Goal: Navigation & Orientation: Find specific page/section

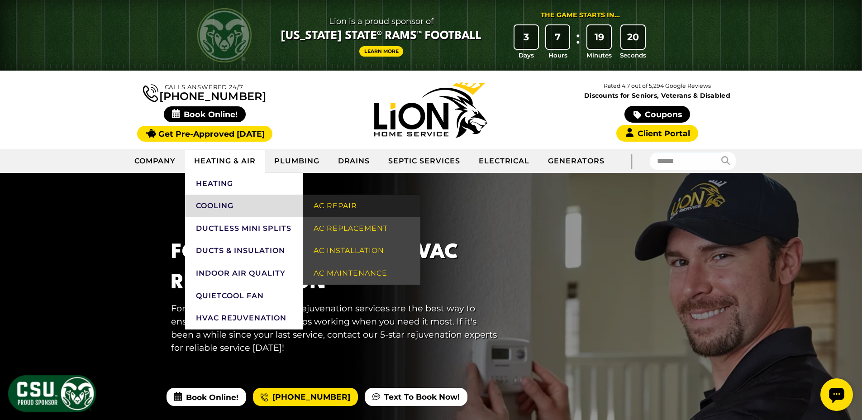
click at [383, 215] on link "AC Repair" at bounding box center [362, 205] width 118 height 23
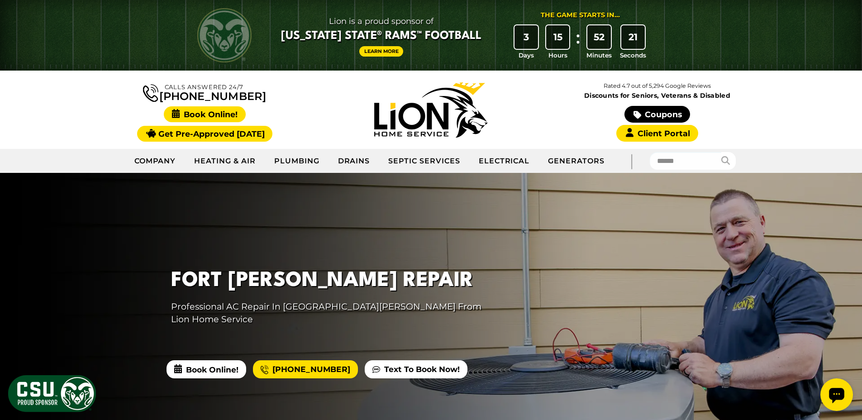
click at [208, 110] on span "Book Online!" at bounding box center [205, 114] width 82 height 16
click at [182, 114] on span "Book Online!" at bounding box center [205, 114] width 82 height 16
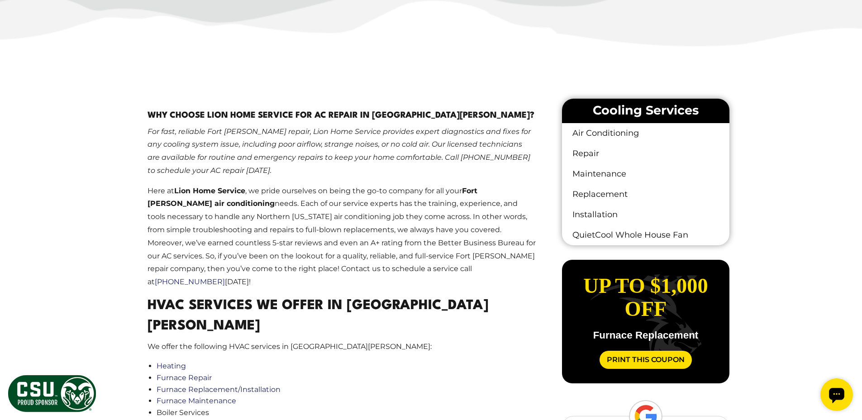
scroll to position [195, 0]
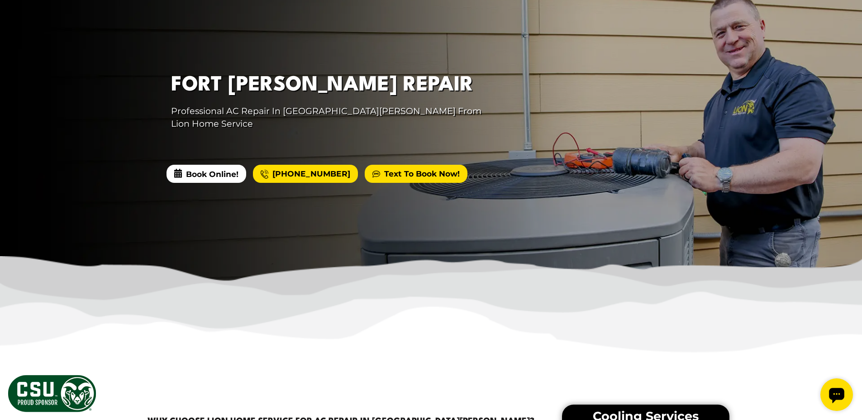
click at [417, 165] on link "Text To Book Now!" at bounding box center [416, 174] width 103 height 18
click at [50, 399] on img at bounding box center [52, 393] width 90 height 39
